Goal: Task Accomplishment & Management: Use online tool/utility

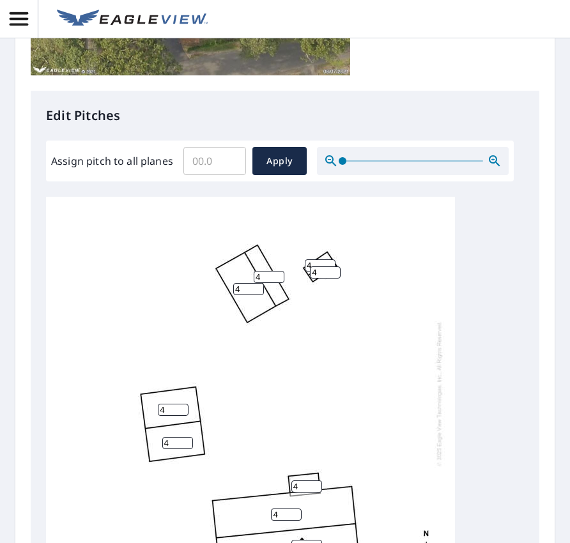
scroll to position [13, 0]
click at [218, 159] on input "Assign pitch to all planes" at bounding box center [214, 161] width 63 height 36
type input "4"
click at [288, 154] on span "Apply" at bounding box center [280, 161] width 34 height 16
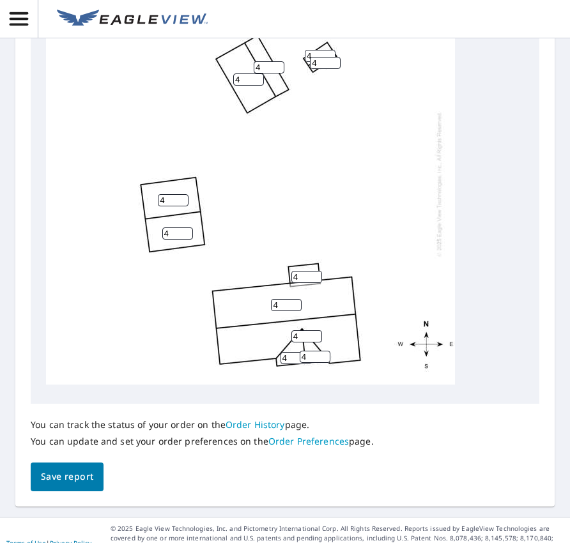
scroll to position [682, 0]
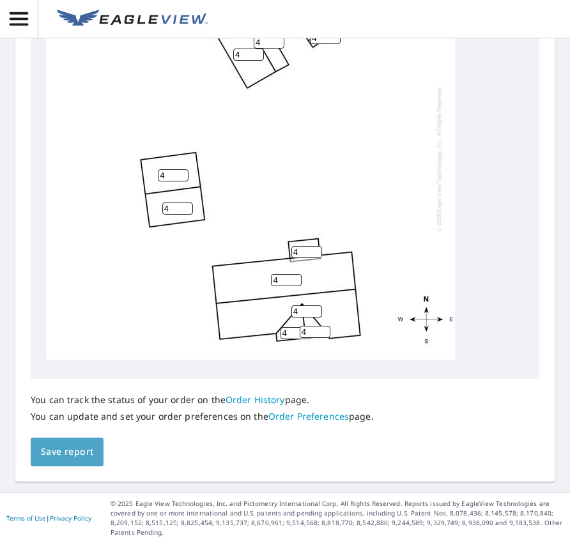
click at [52, 458] on span "Save report" at bounding box center [67, 452] width 52 height 16
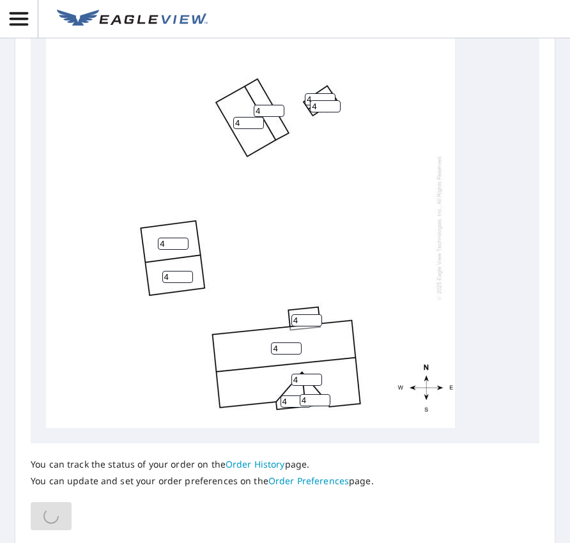
scroll to position [664, 0]
click at [322, 481] on link "Order Preferences" at bounding box center [308, 481] width 81 height 12
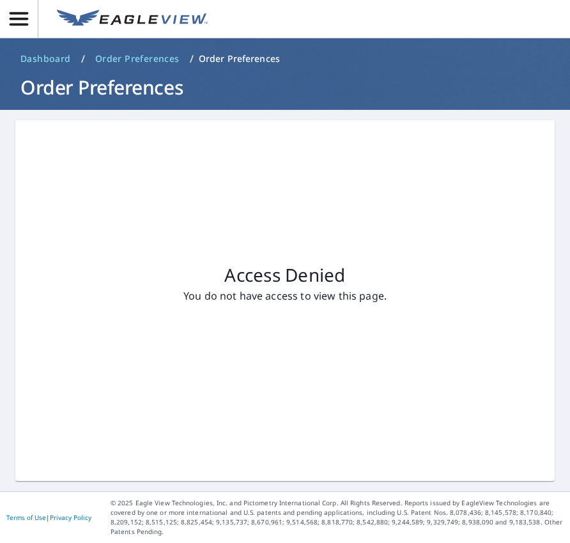
click at [146, 59] on span "Order Preferences" at bounding box center [137, 58] width 84 height 13
click at [45, 56] on span "Dashboard" at bounding box center [45, 58] width 51 height 13
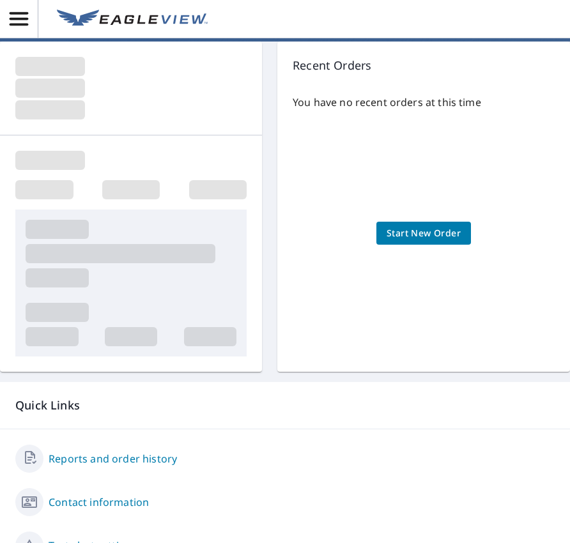
scroll to position [151, 0]
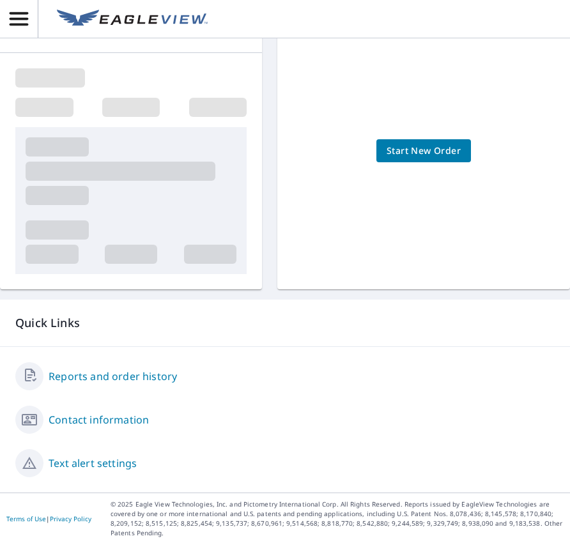
click at [118, 379] on link "Reports and order history" at bounding box center [113, 376] width 128 height 15
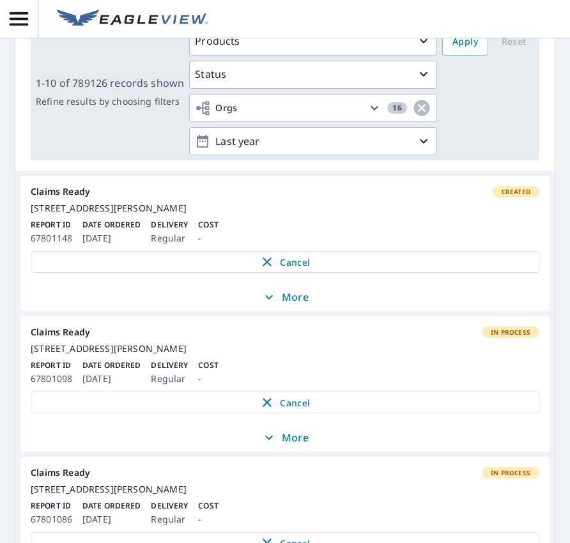
scroll to position [192, 0]
